Goal: Participate in discussion: Engage in conversation with other users on a specific topic

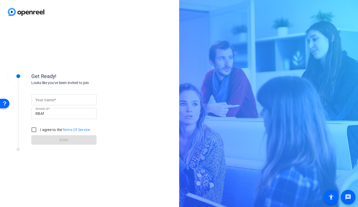
click at [57, 101] on input "Your name" at bounding box center [64, 100] width 57 height 6
type input "[PERSON_NAME]"
drag, startPoint x: 42, startPoint y: 129, endPoint x: 44, endPoint y: 133, distance: 4.4
click at [42, 129] on label "I agree to the Terms Of Service" at bounding box center [64, 129] width 51 height 5
click at [39, 129] on input "I agree to the Terms Of Service" at bounding box center [34, 130] width 10 height 10
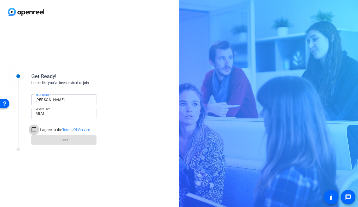
checkbox input "true"
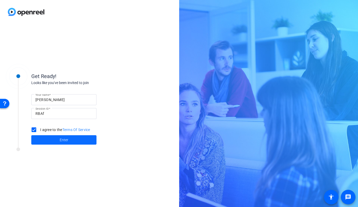
click at [50, 138] on span at bounding box center [63, 140] width 65 height 13
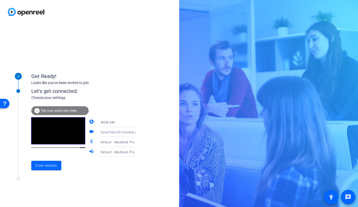
click at [74, 168] on div "Enter session" at bounding box center [88, 165] width 115 height 17
click at [52, 167] on span "Enter session" at bounding box center [47, 165] width 22 height 5
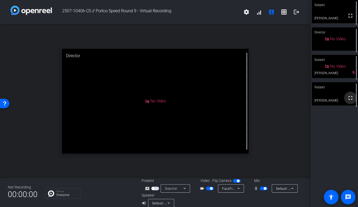
click at [349, 95] on span at bounding box center [351, 98] width 13 height 13
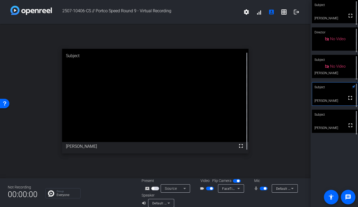
click at [331, 125] on video at bounding box center [335, 121] width 46 height 23
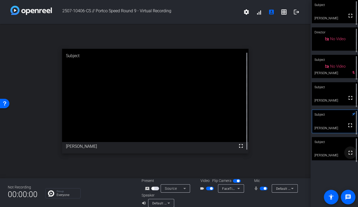
click at [349, 153] on mat-icon "fullscreen" at bounding box center [351, 153] width 6 height 6
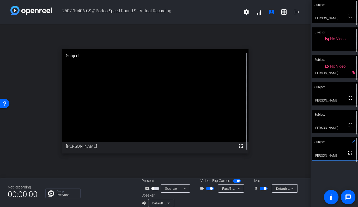
click at [329, 128] on video at bounding box center [335, 121] width 46 height 23
click at [335, 153] on video at bounding box center [335, 148] width 46 height 23
click at [209, 189] on span "button" at bounding box center [210, 189] width 8 height 4
click at [263, 188] on span "button" at bounding box center [264, 189] width 8 height 4
click at [285, 12] on mat-icon "grid_on" at bounding box center [284, 12] width 6 height 6
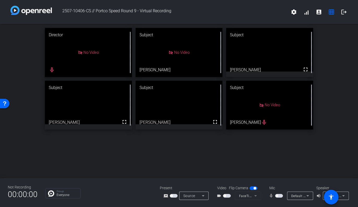
click at [280, 197] on span "button" at bounding box center [279, 196] width 8 height 4
click at [278, 196] on span "button" at bounding box center [279, 196] width 8 height 4
click at [281, 196] on span "button" at bounding box center [279, 196] width 8 height 4
click at [277, 197] on span "button" at bounding box center [279, 196] width 8 height 4
click at [280, 197] on span "button" at bounding box center [279, 196] width 8 height 4
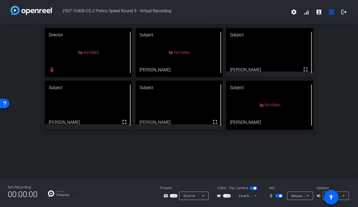
drag, startPoint x: 278, startPoint y: 196, endPoint x: 285, endPoint y: 190, distance: 8.9
click at [278, 196] on span "button" at bounding box center [279, 196] width 8 height 4
click at [281, 196] on span "button" at bounding box center [279, 196] width 8 height 4
click at [278, 196] on span "button" at bounding box center [279, 196] width 8 height 4
click at [275, 170] on div "Director No Video mic_none Subject No Video [PERSON_NAME] Subject fullscreen [P…" at bounding box center [179, 101] width 358 height 154
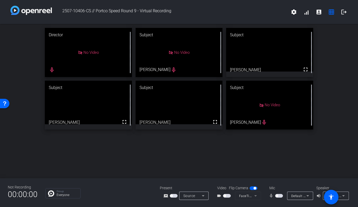
click at [281, 196] on span "button" at bounding box center [279, 196] width 8 height 4
click at [281, 196] on span "button" at bounding box center [280, 195] width 3 height 3
click at [281, 196] on span "button" at bounding box center [279, 196] width 8 height 4
click at [278, 197] on span "button" at bounding box center [279, 196] width 8 height 4
click at [280, 196] on span "button" at bounding box center [279, 196] width 8 height 4
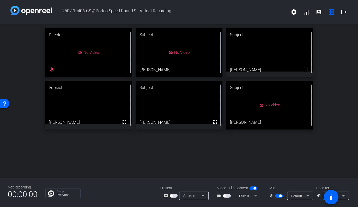
click at [301, 172] on div "Director No Video mic_none Subject No Video [PERSON_NAME] Subject fullscreen [P…" at bounding box center [179, 101] width 358 height 154
click at [280, 195] on span "button" at bounding box center [280, 195] width 3 height 3
click at [281, 197] on span "button" at bounding box center [279, 196] width 8 height 4
